Goal: Information Seeking & Learning: Learn about a topic

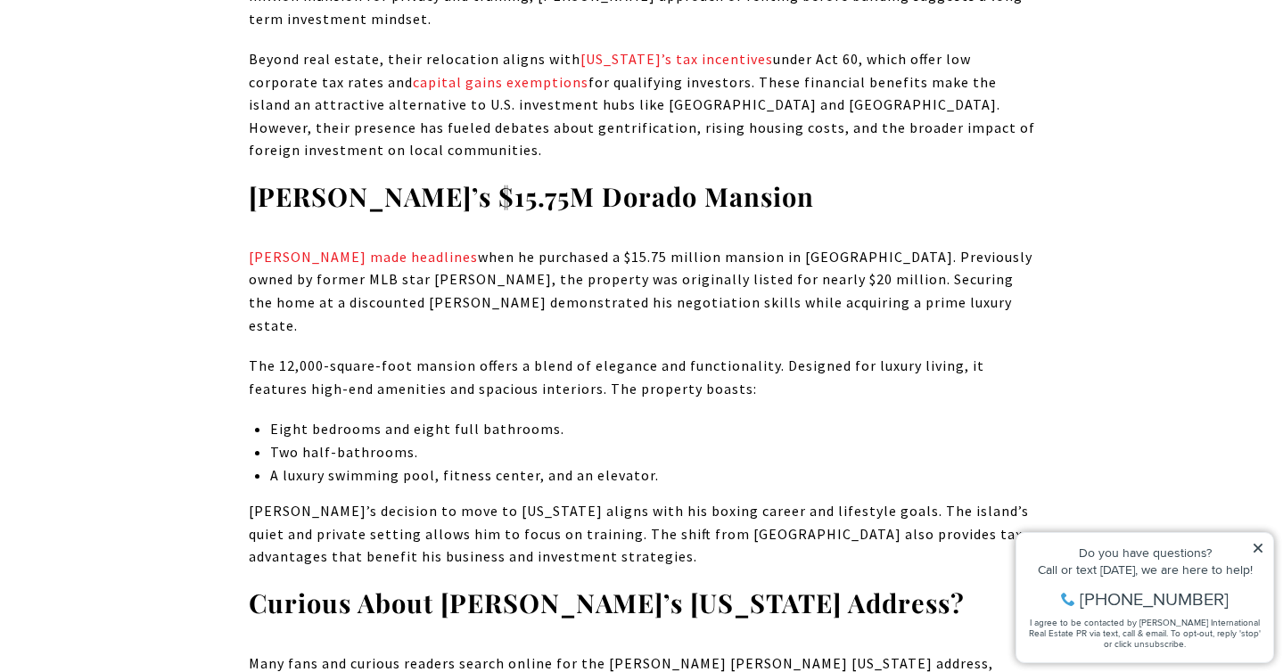
scroll to position [1969, 0]
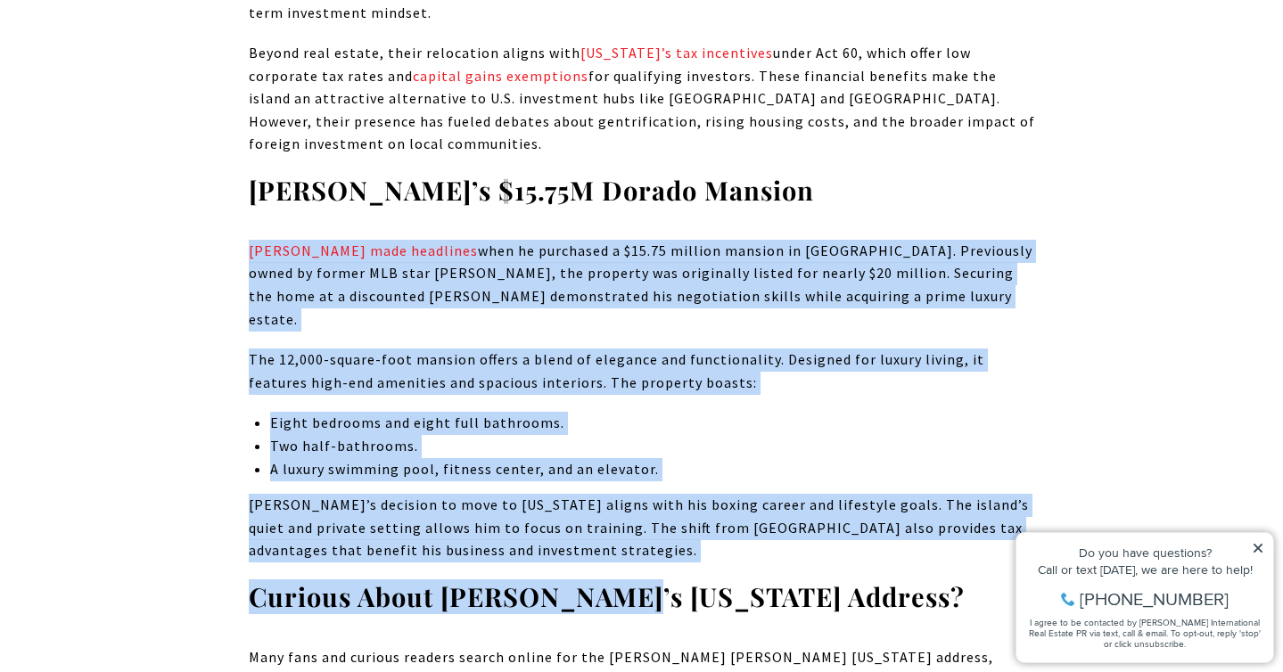
drag, startPoint x: 593, startPoint y: 474, endPoint x: 228, endPoint y: 161, distance: 480.7
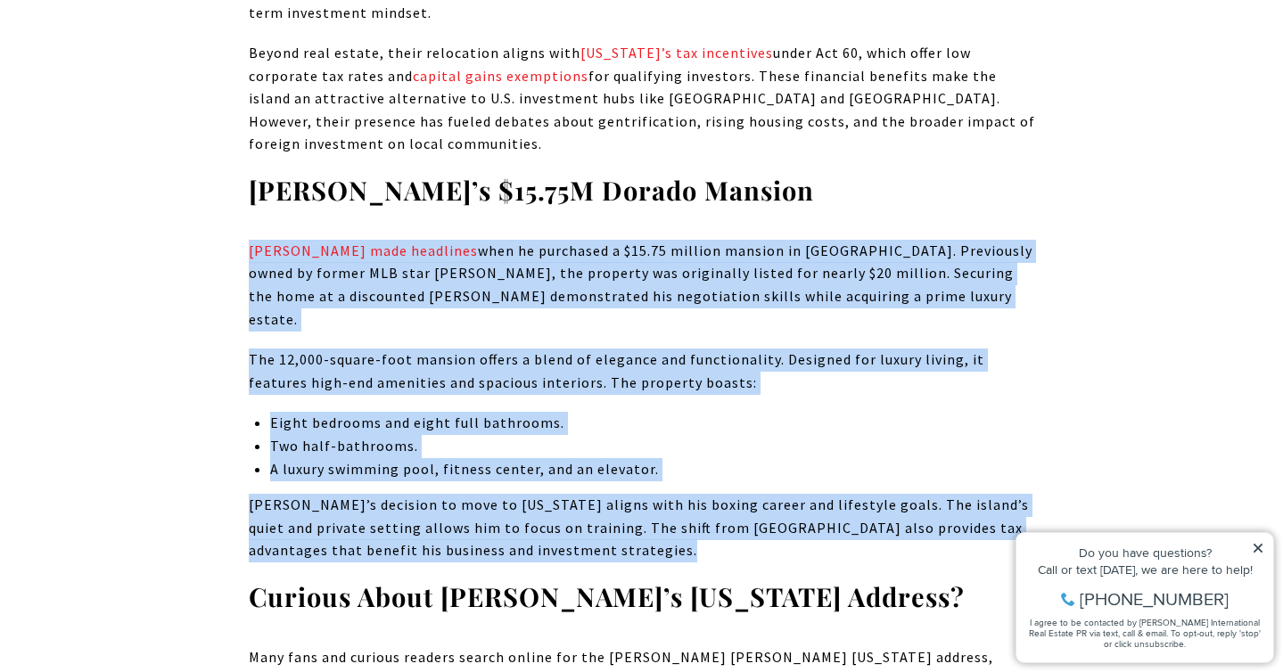
drag, startPoint x: 228, startPoint y: 157, endPoint x: 602, endPoint y: 458, distance: 479.6
drag, startPoint x: 603, startPoint y: 459, endPoint x: 216, endPoint y: 149, distance: 496.1
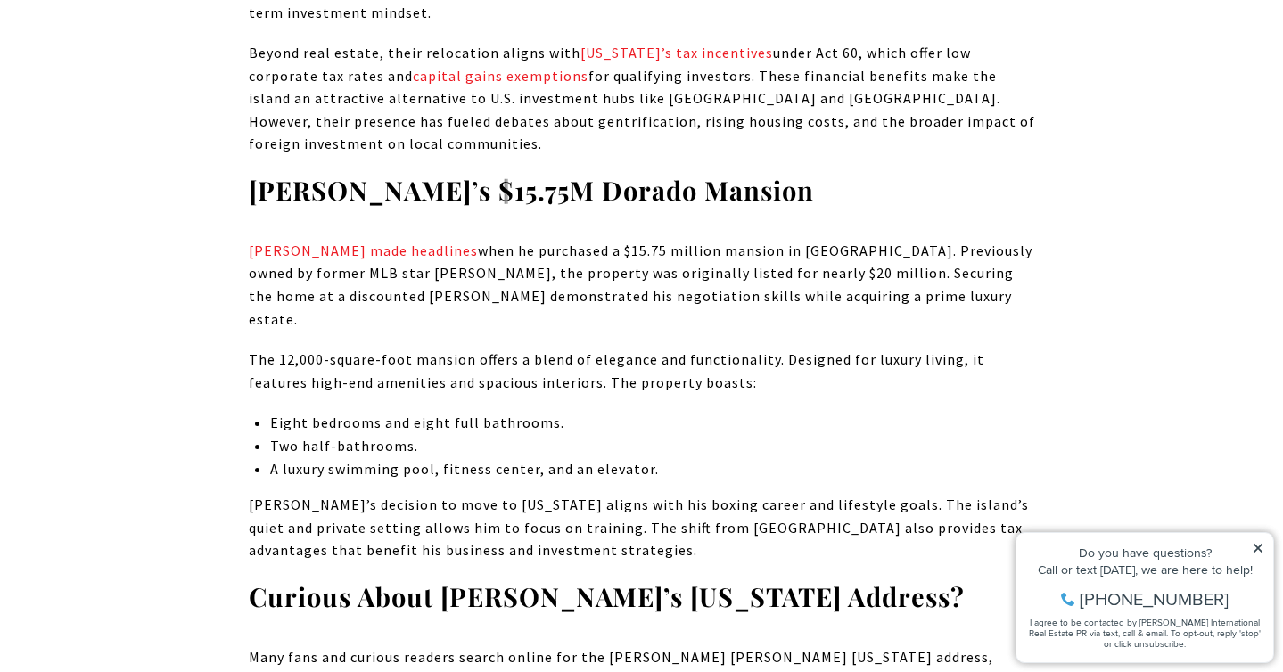
scroll to position [2280, 0]
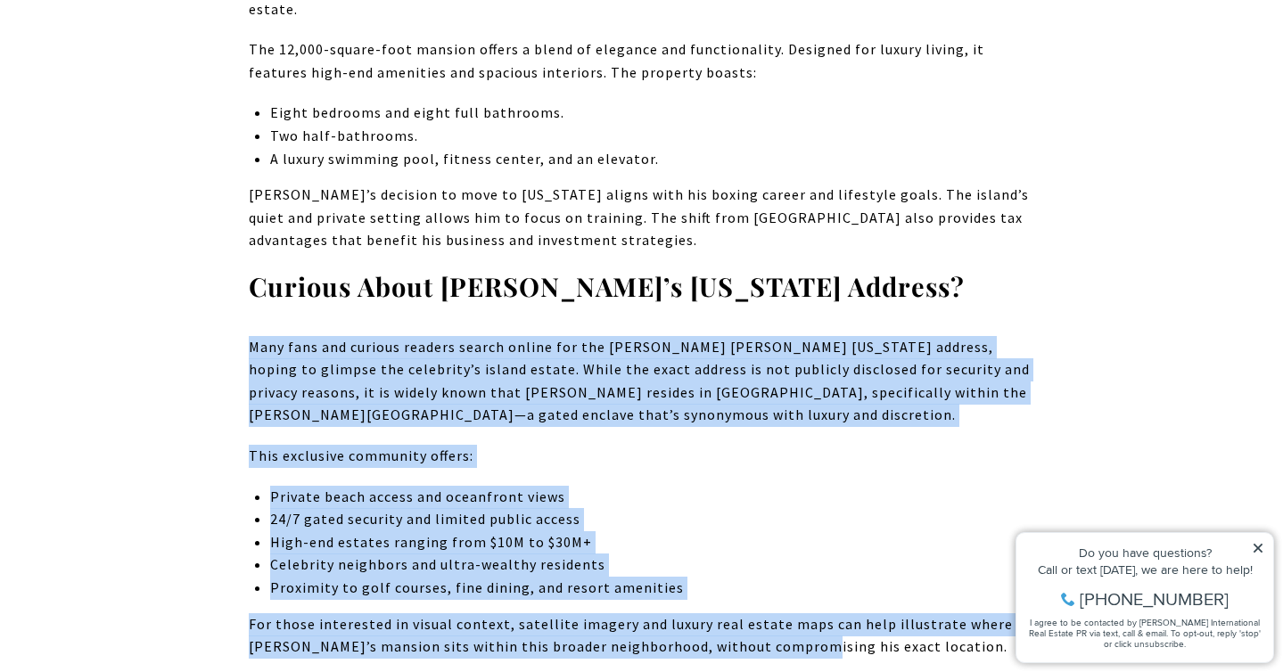
drag, startPoint x: 751, startPoint y: 524, endPoint x: 211, endPoint y: 212, distance: 622.9
drag, startPoint x: 211, startPoint y: 212, endPoint x: 895, endPoint y: 534, distance: 755.2
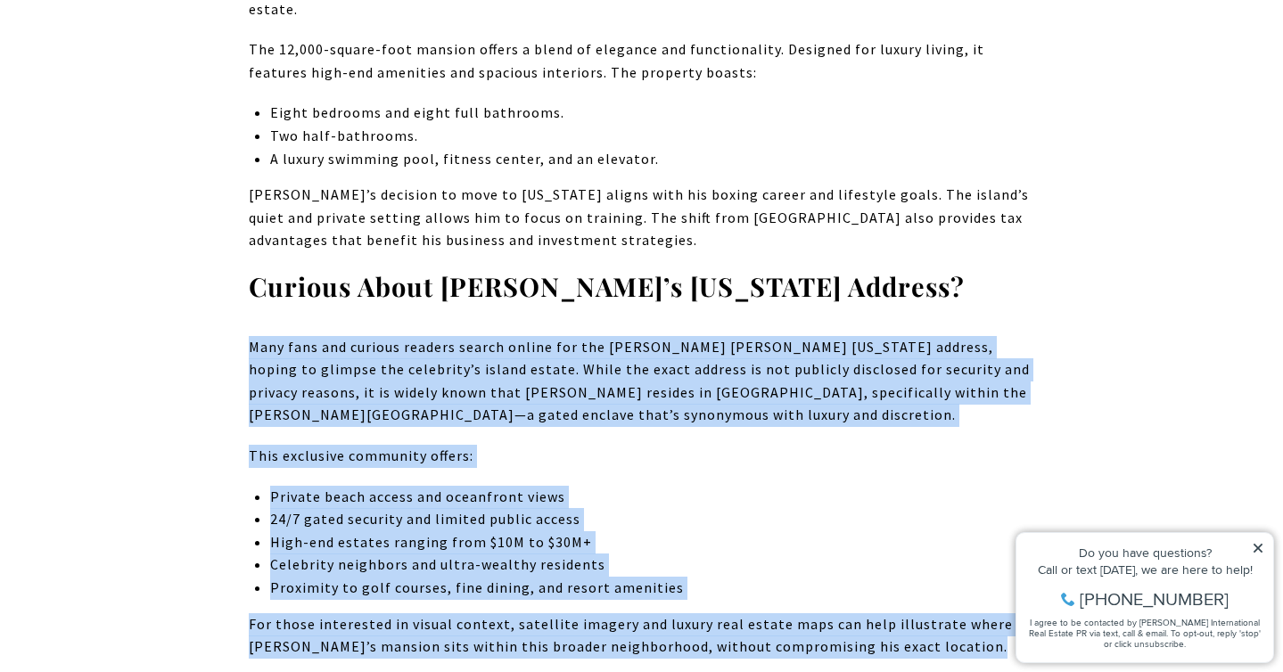
click at [895, 614] on p "For those interested in visual context, satellite imagery and luxury real estat…" at bounding box center [642, 636] width 787 height 45
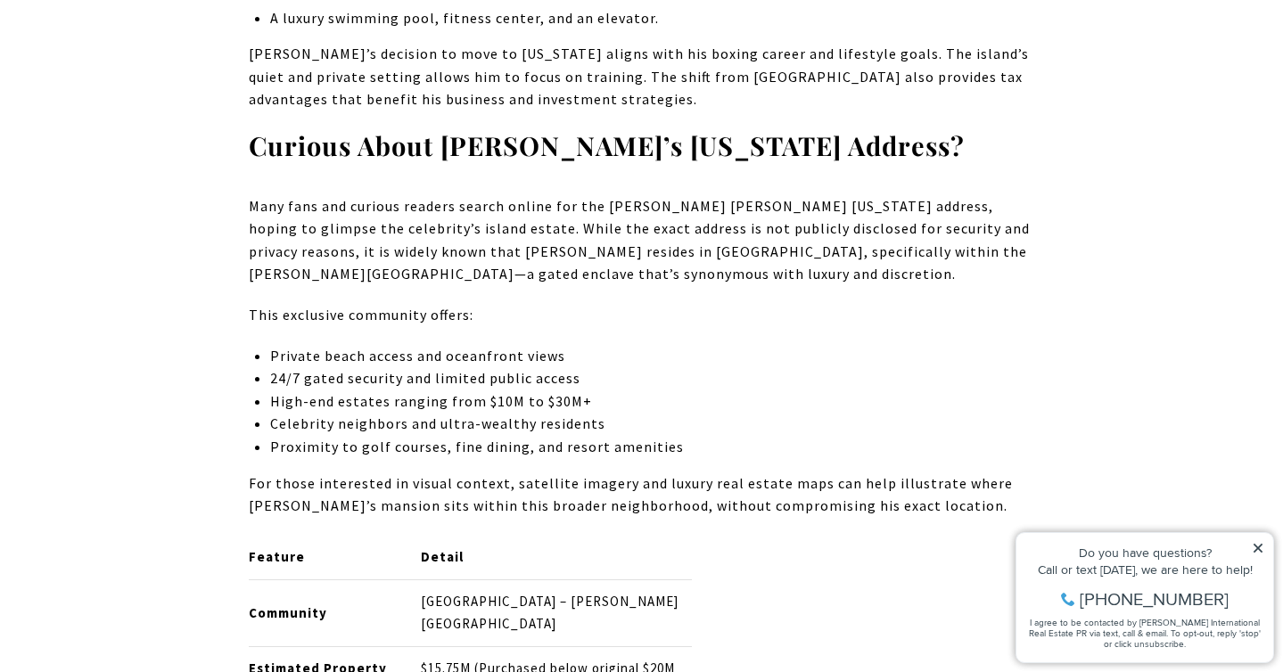
scroll to position [2424, 0]
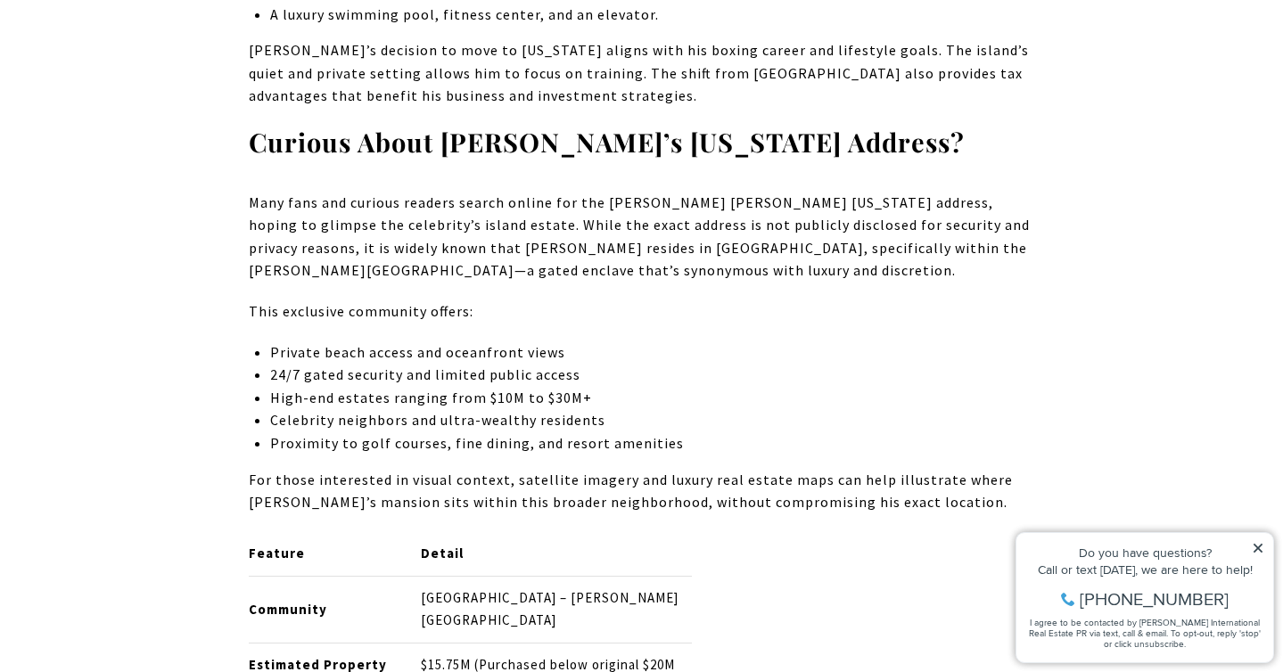
drag, startPoint x: 871, startPoint y: 597, endPoint x: 448, endPoint y: 395, distance: 469.1
click at [448, 469] on p "For those interested in visual context, satellite imagery and luxury real estat…" at bounding box center [642, 491] width 787 height 45
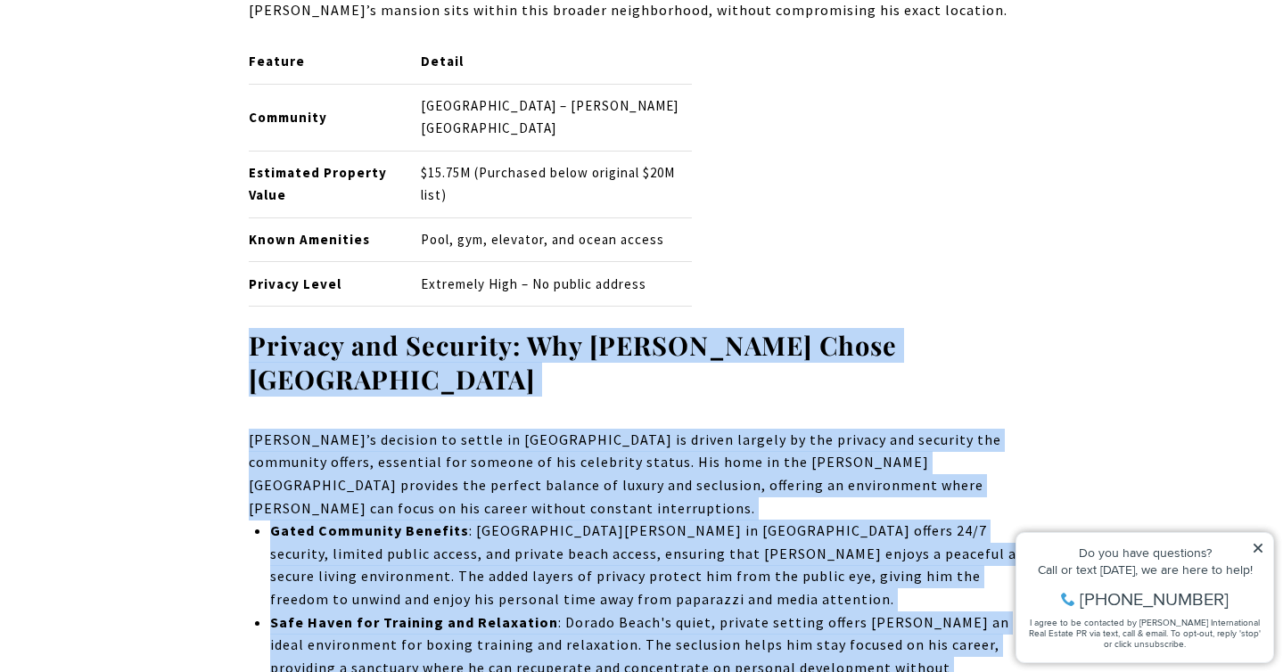
drag, startPoint x: 180, startPoint y: 171, endPoint x: 945, endPoint y: 611, distance: 881.8
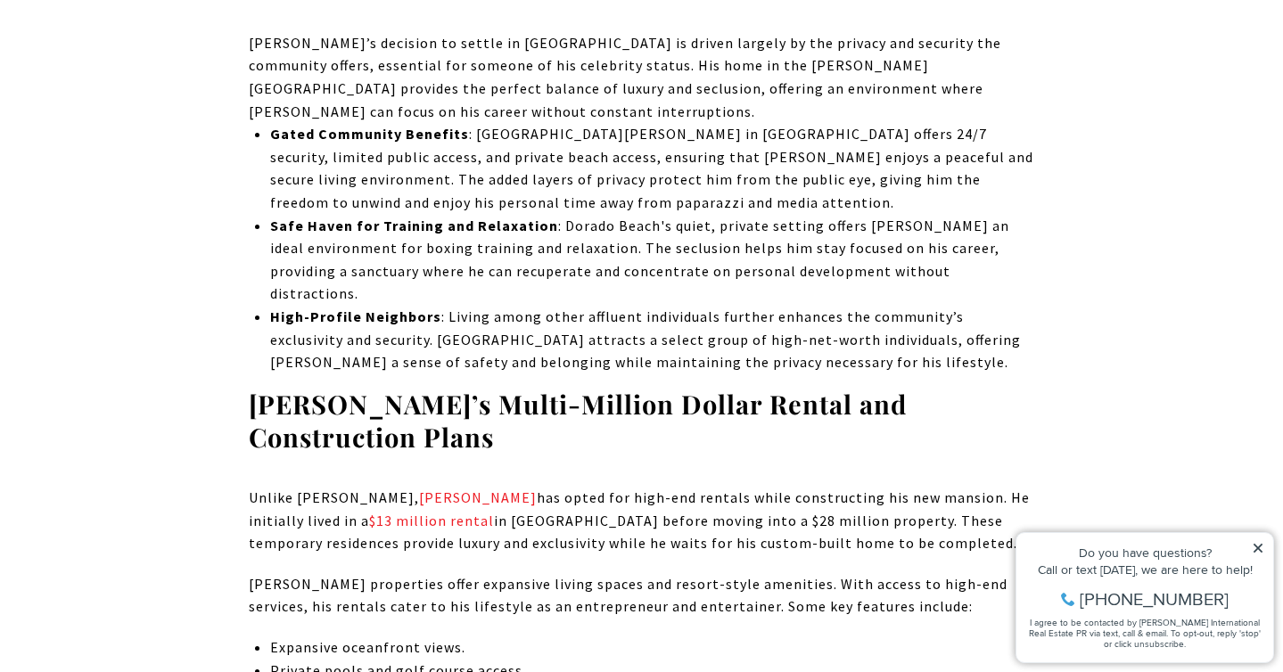
scroll to position [3484, 0]
